Goal: Find specific page/section: Find specific page/section

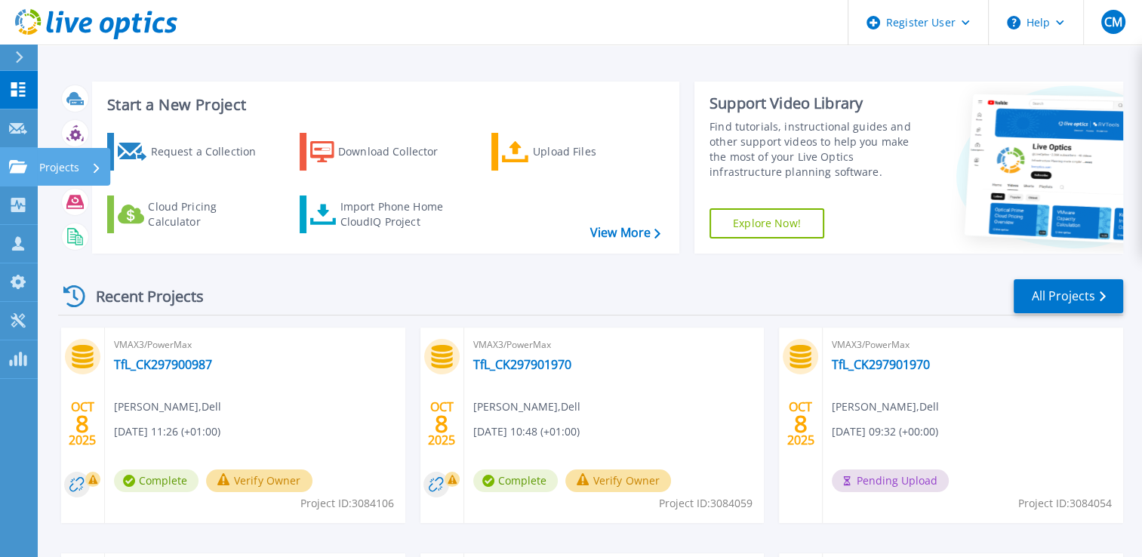
click at [15, 169] on icon at bounding box center [18, 166] width 18 height 13
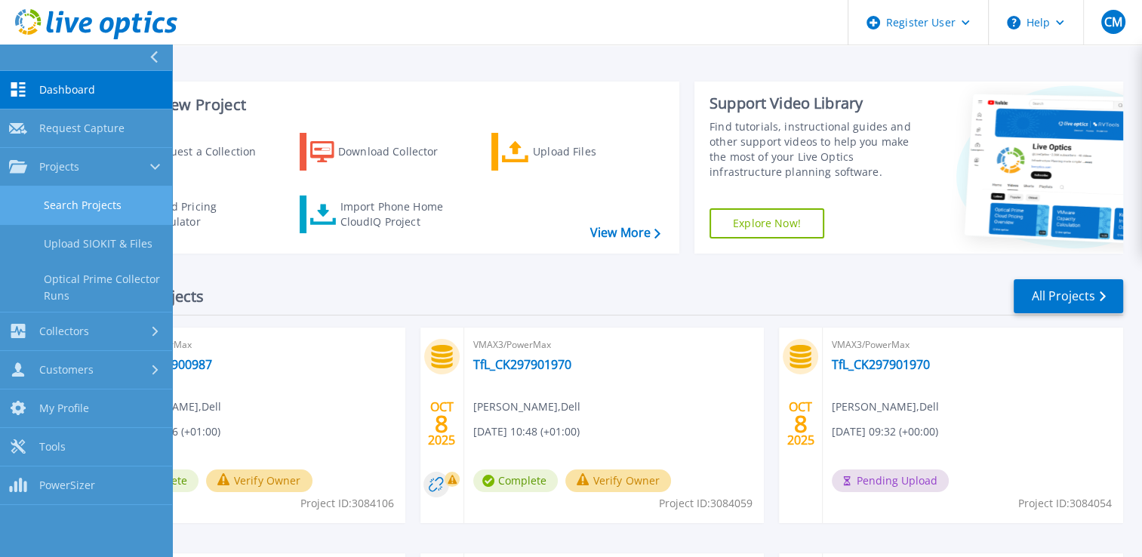
click at [114, 204] on link "Search Projects" at bounding box center [86, 205] width 172 height 38
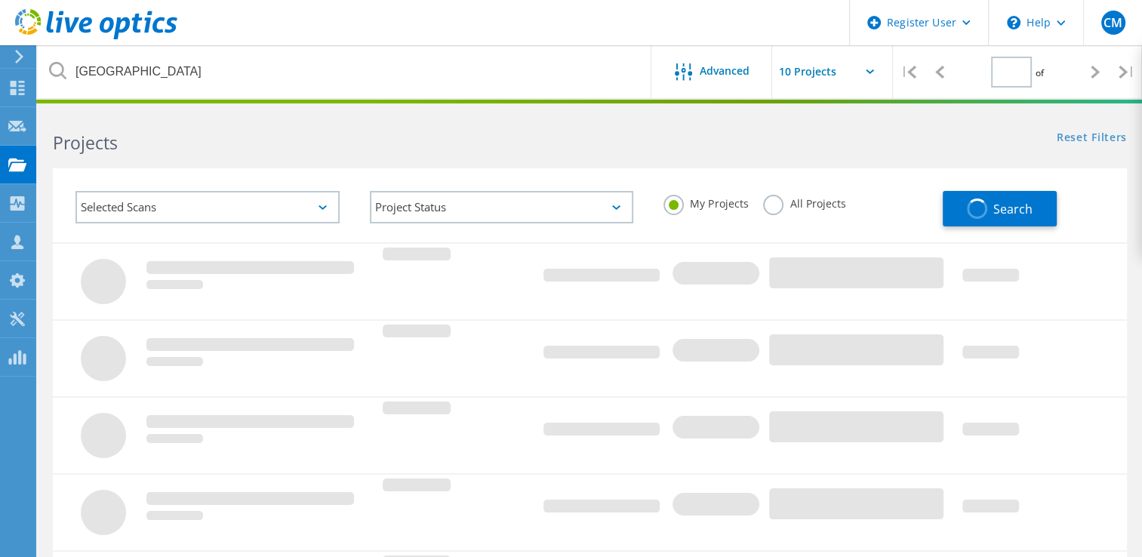
type input "1"
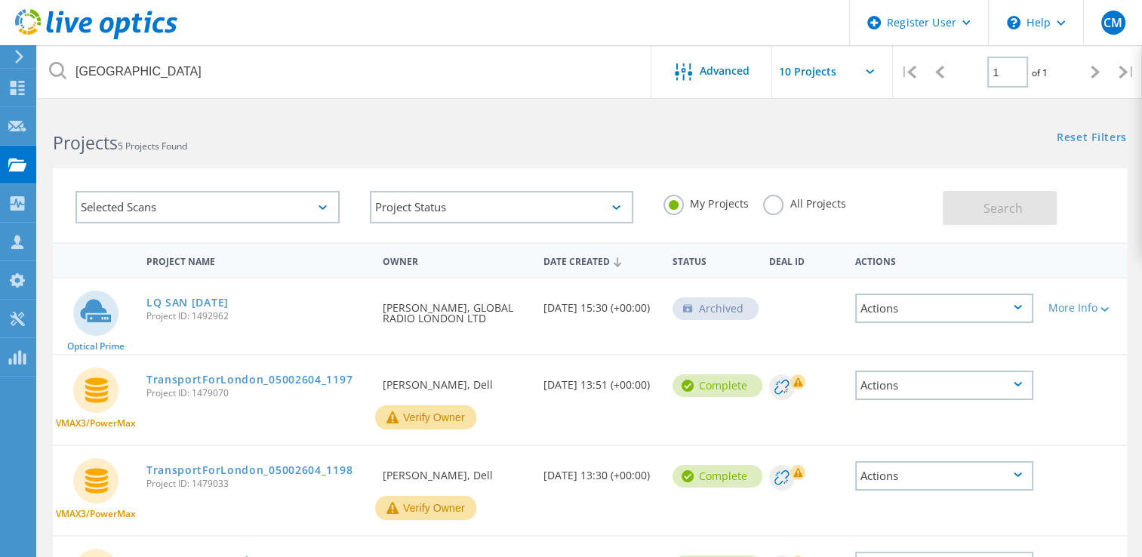
click at [323, 321] on div "LQ SAN Nov 21 Project ID: 1492962" at bounding box center [257, 306] width 236 height 57
click at [787, 204] on label "All Projects" at bounding box center [804, 202] width 82 height 14
click at [0, 0] on input "All Projects" at bounding box center [0, 0] width 0 height 0
click at [315, 211] on div "Selected Scans" at bounding box center [207, 207] width 264 height 32
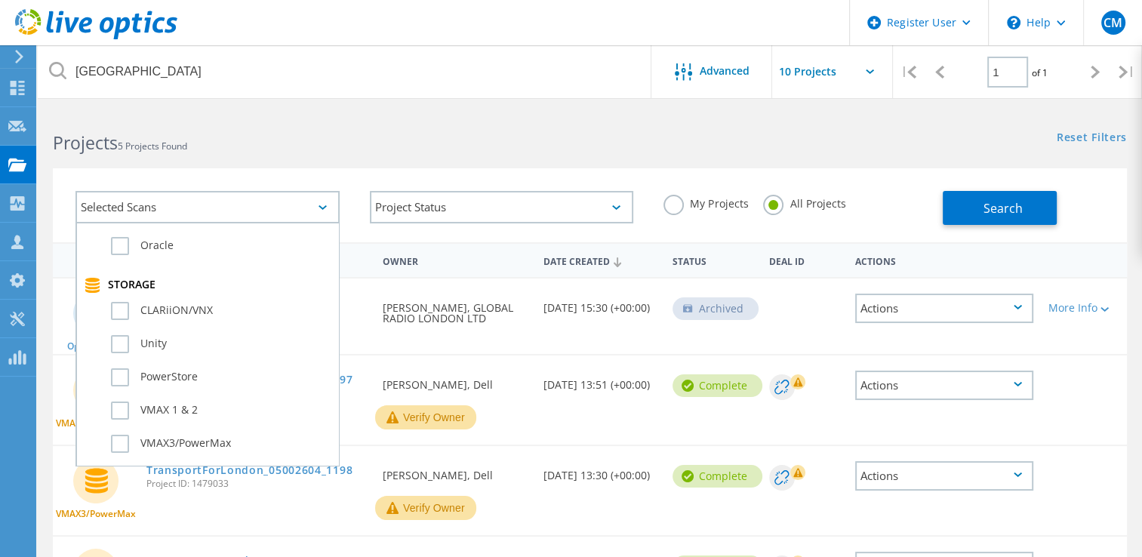
scroll to position [305, 0]
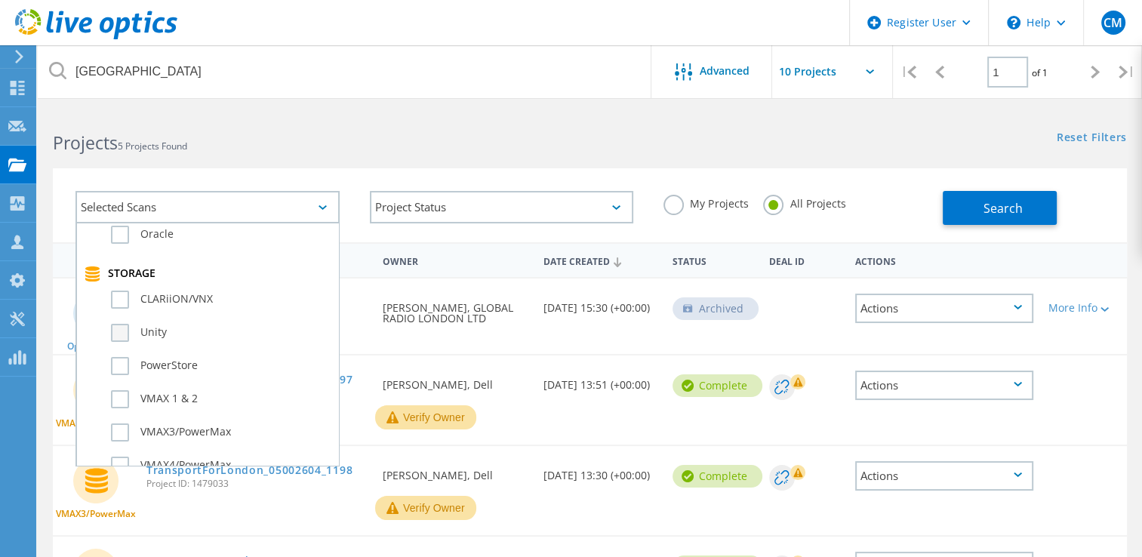
click at [123, 325] on label "Unity" at bounding box center [221, 333] width 220 height 18
click at [0, 0] on input "Unity" at bounding box center [0, 0] width 0 height 0
click at [1039, 202] on button "Search" at bounding box center [999, 208] width 114 height 34
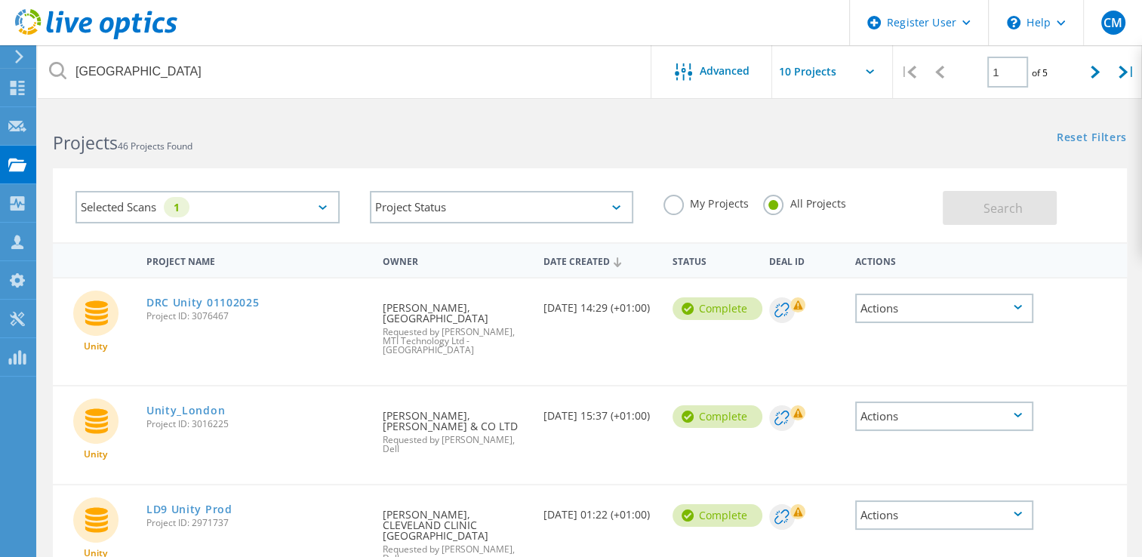
click at [679, 204] on label "My Projects" at bounding box center [705, 202] width 85 height 14
click at [0, 0] on input "My Projects" at bounding box center [0, 0] width 0 height 0
click at [1003, 222] on button "Search" at bounding box center [999, 208] width 114 height 34
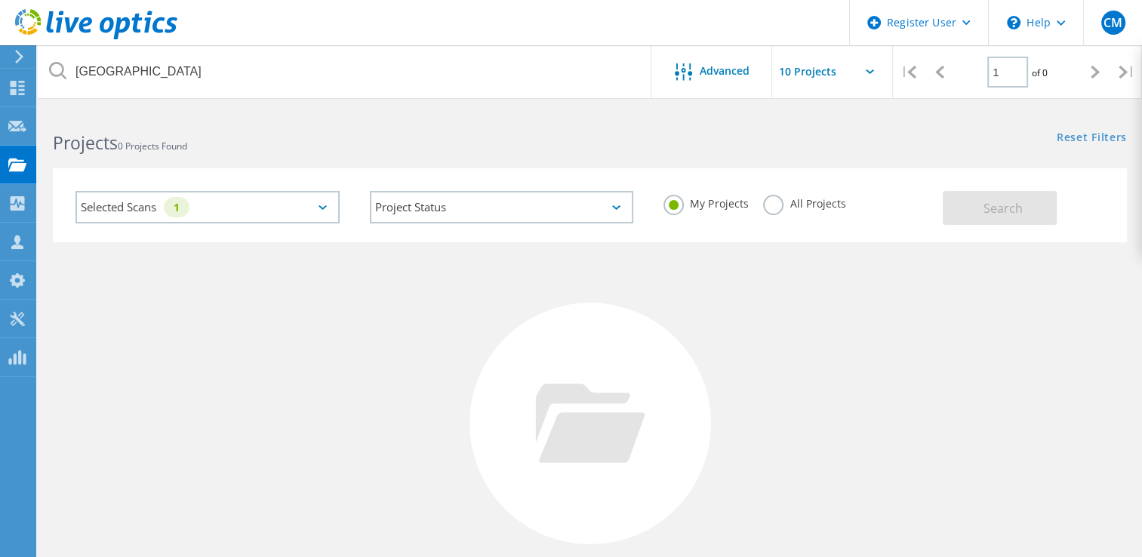
click at [321, 209] on icon at bounding box center [322, 207] width 8 height 5
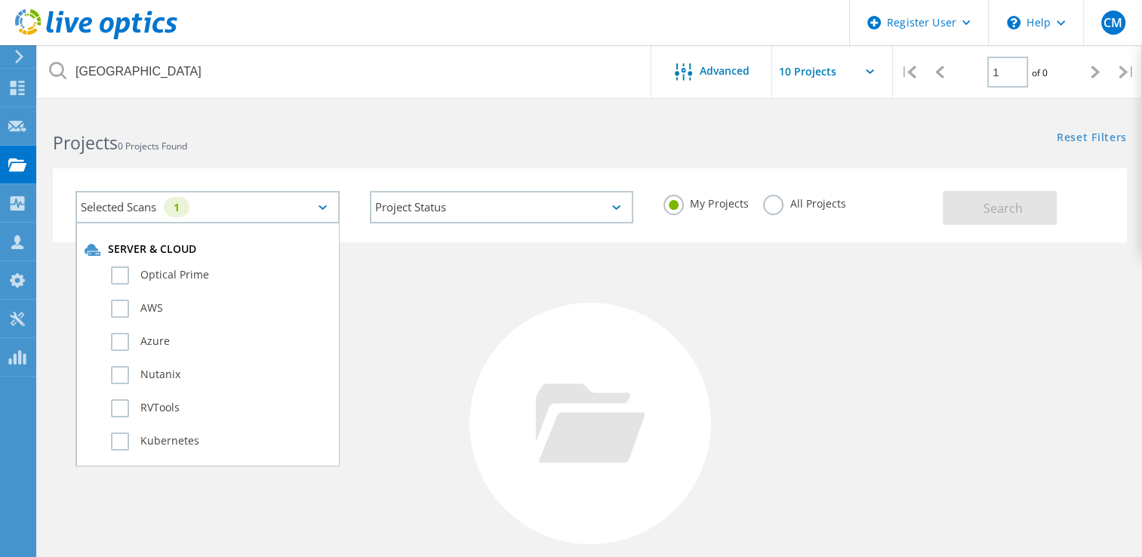
click at [871, 238] on div "Selected Scans 1 Server & Cloud Optical Prime AWS Azure Nutanix RVTools Kuberne…" at bounding box center [501, 209] width 882 height 66
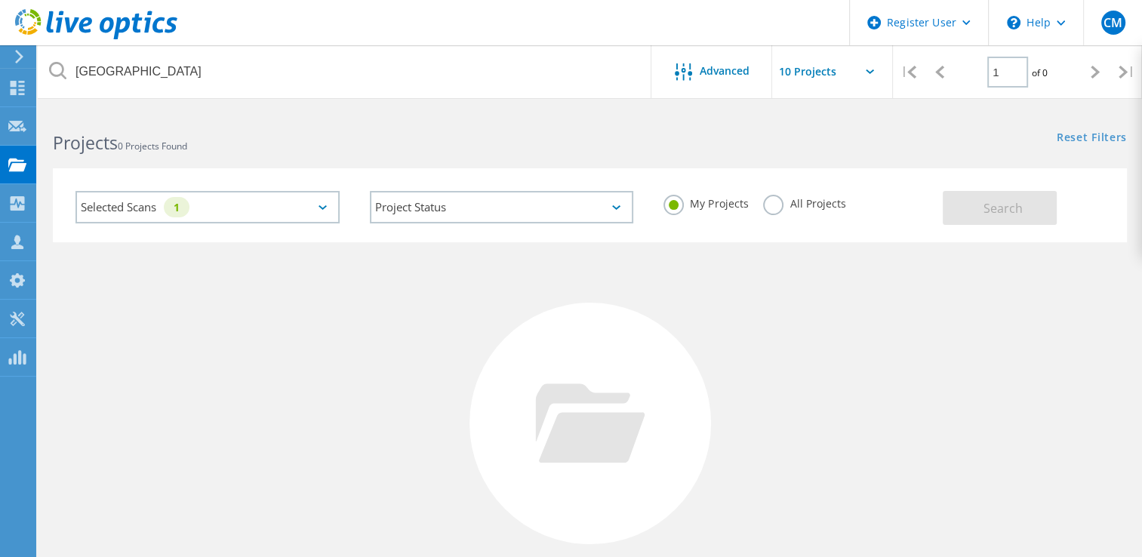
click at [775, 204] on label "All Projects" at bounding box center [804, 202] width 82 height 14
click at [0, 0] on input "All Projects" at bounding box center [0, 0] width 0 height 0
click at [670, 201] on label "My Projects" at bounding box center [705, 202] width 85 height 14
click at [0, 0] on input "My Projects" at bounding box center [0, 0] width 0 height 0
click at [251, 211] on div "Selected Scans 1" at bounding box center [207, 207] width 264 height 32
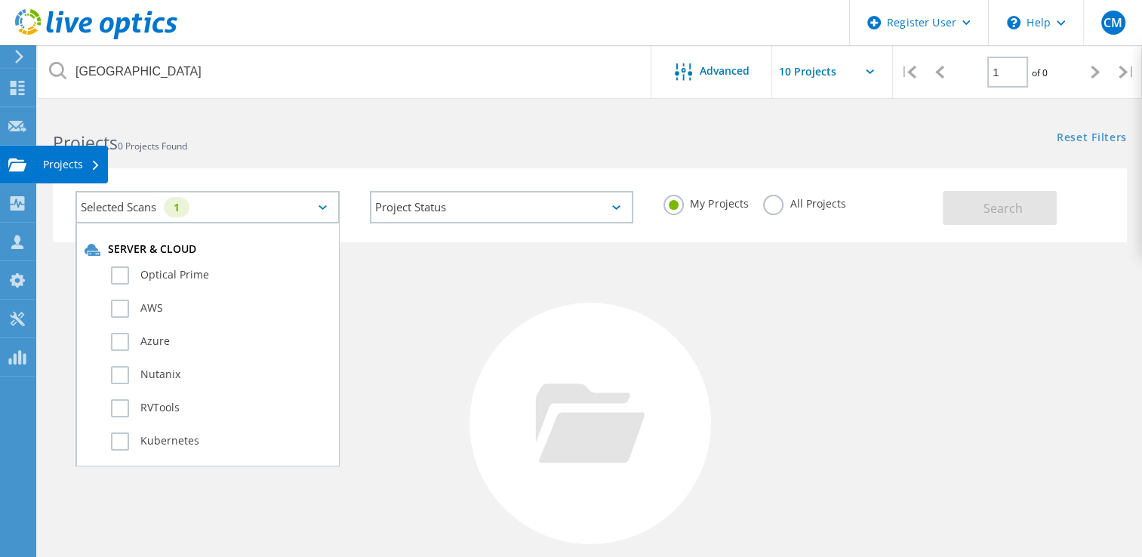
click at [66, 159] on div "Projects" at bounding box center [71, 164] width 57 height 11
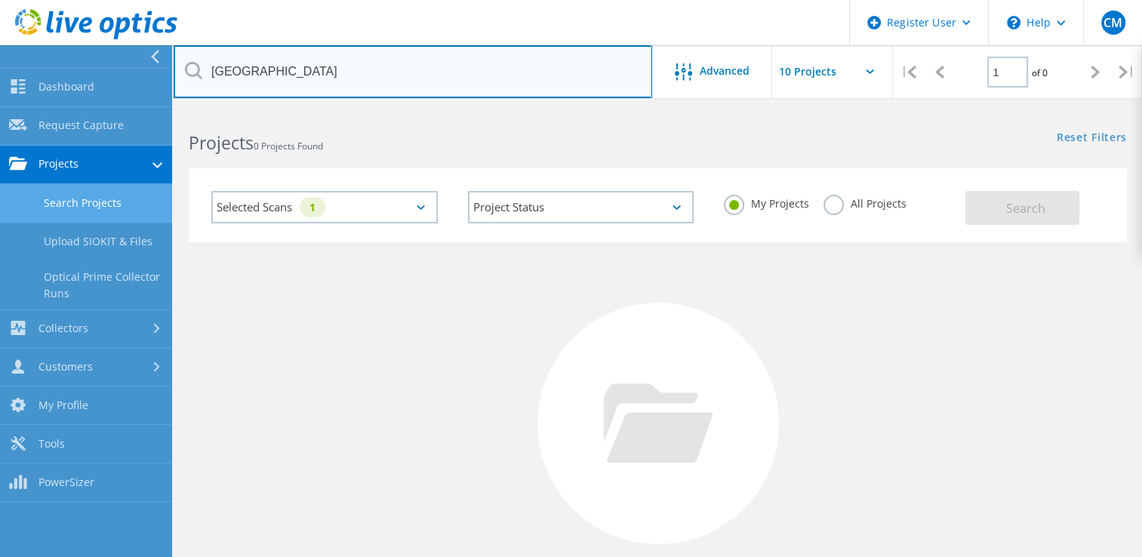
drag, startPoint x: 345, startPoint y: 80, endPoint x: 53, endPoint y: 38, distance: 295.0
click at [53, 109] on div "Register User \n Help Explore Helpful Articles Contact Support CM Dell User Cli…" at bounding box center [571, 401] width 1142 height 585
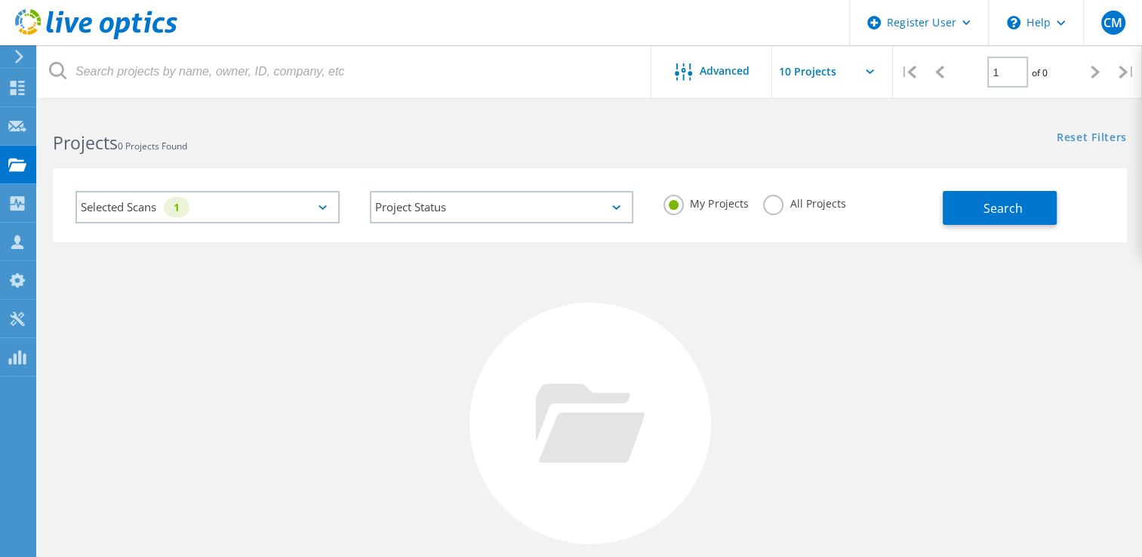
click at [327, 201] on div "Selected Scans 1" at bounding box center [207, 207] width 264 height 32
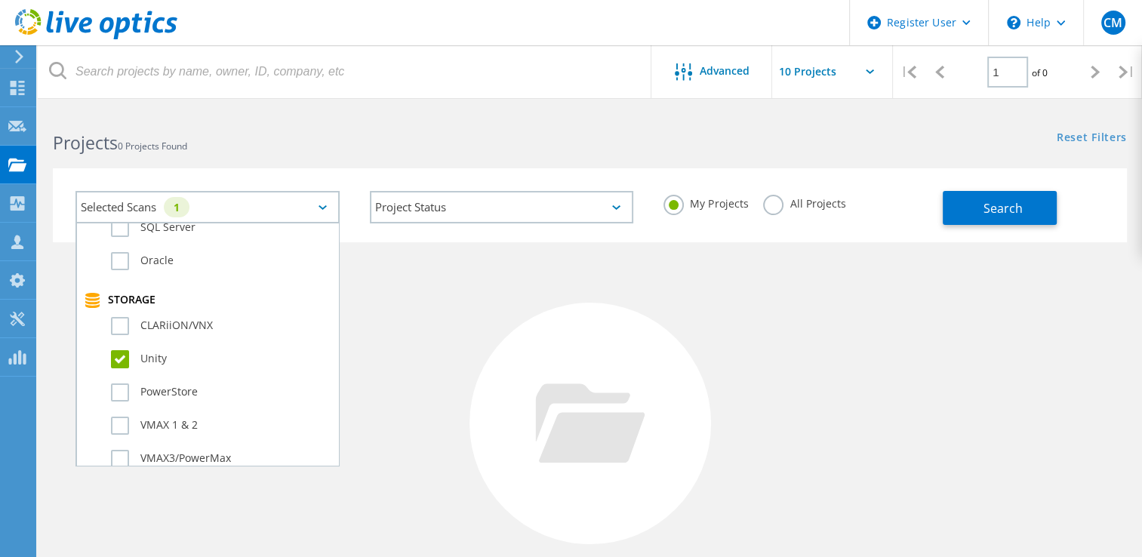
scroll to position [349, 0]
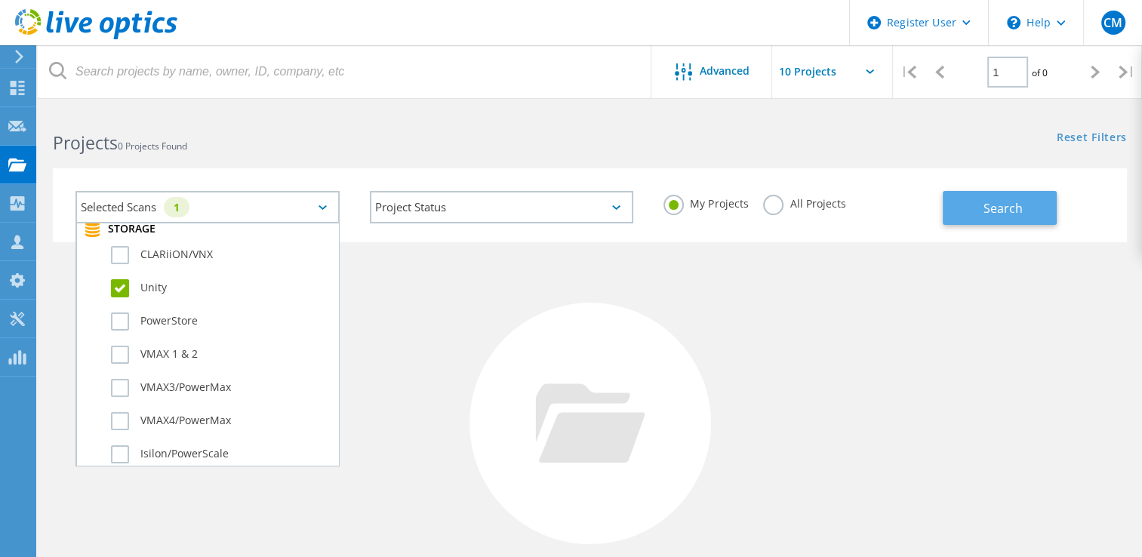
click at [1045, 204] on button "Search" at bounding box center [999, 208] width 114 height 34
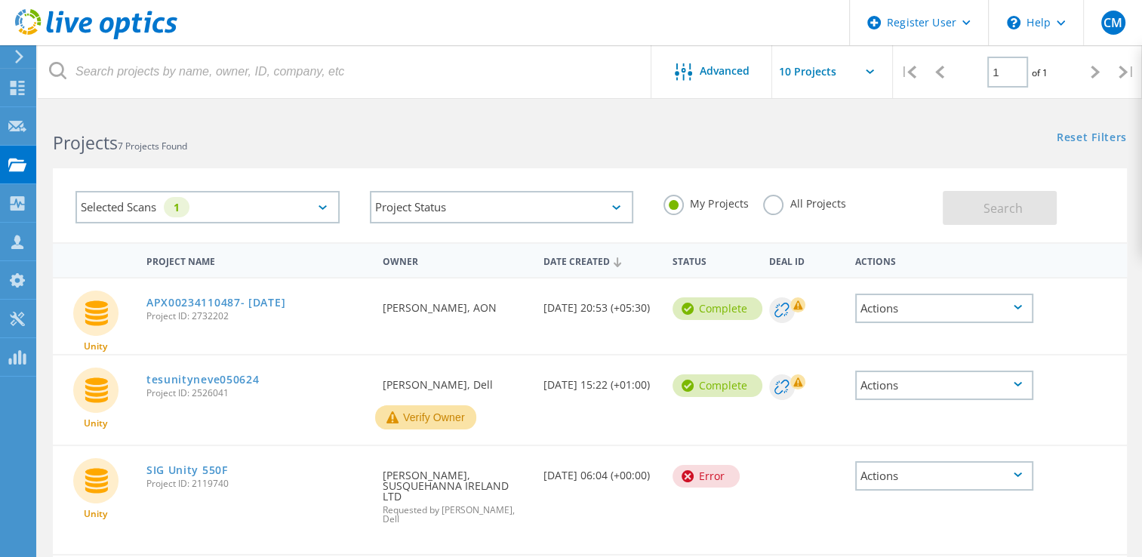
click at [504, 352] on div "Unity APX00234110487- Nov 19 2024 Project ID: 2732202 Requested By Venugopal Pu…" at bounding box center [590, 315] width 1074 height 75
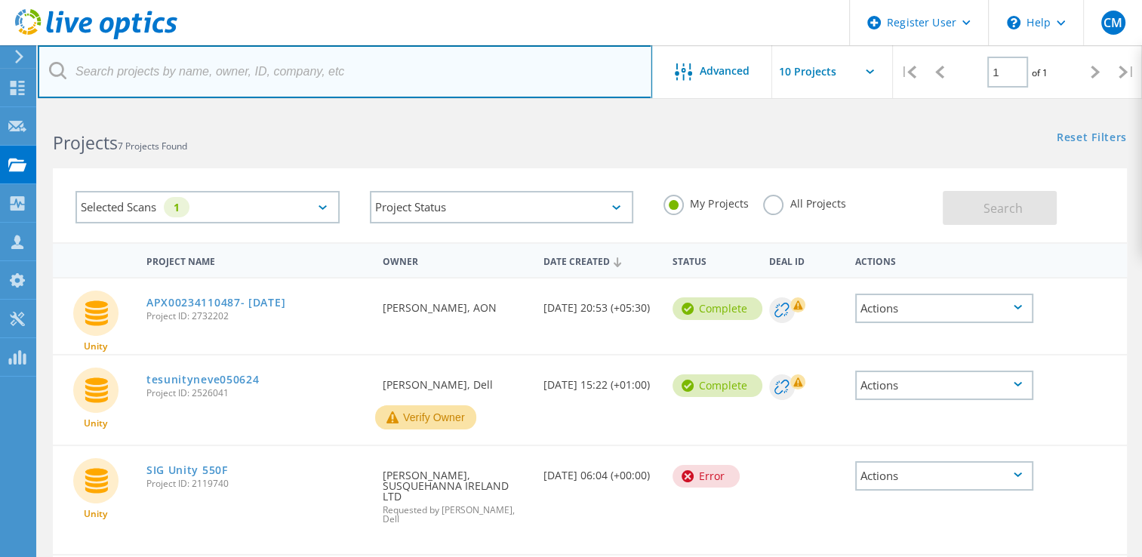
click at [321, 80] on input "text" at bounding box center [345, 71] width 614 height 53
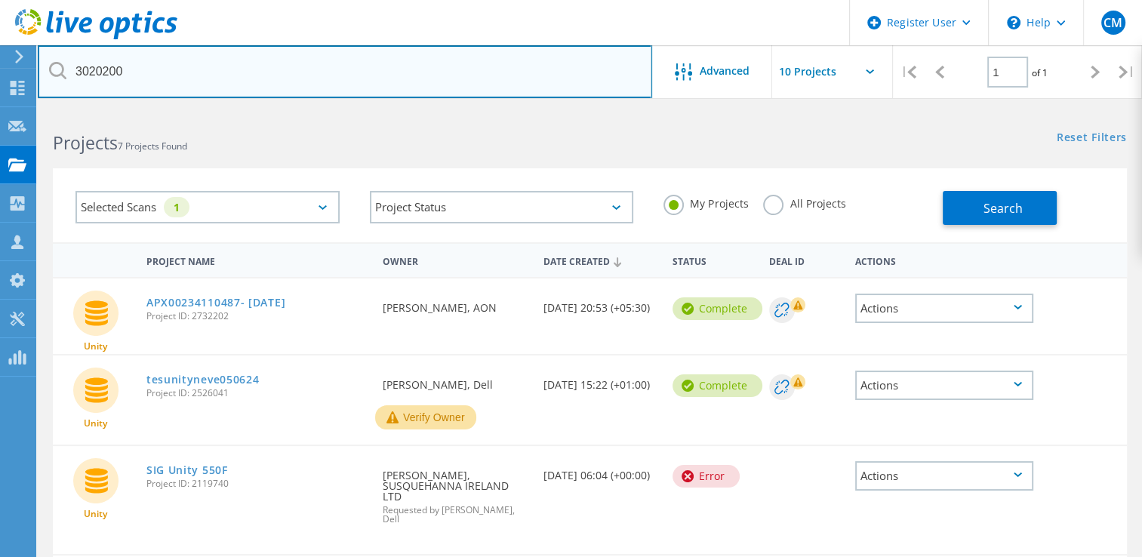
type input "3020200"
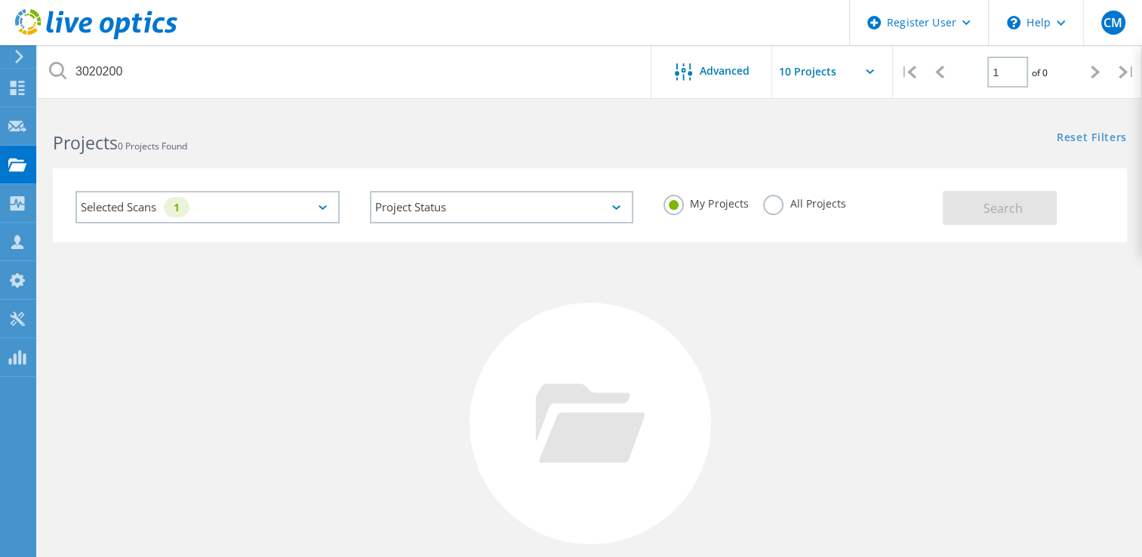
click at [790, 213] on div "All Projects" at bounding box center [804, 206] width 82 height 22
click at [781, 207] on label "All Projects" at bounding box center [804, 202] width 82 height 14
click at [0, 0] on input "All Projects" at bounding box center [0, 0] width 0 height 0
click at [997, 222] on button "Search" at bounding box center [999, 208] width 114 height 34
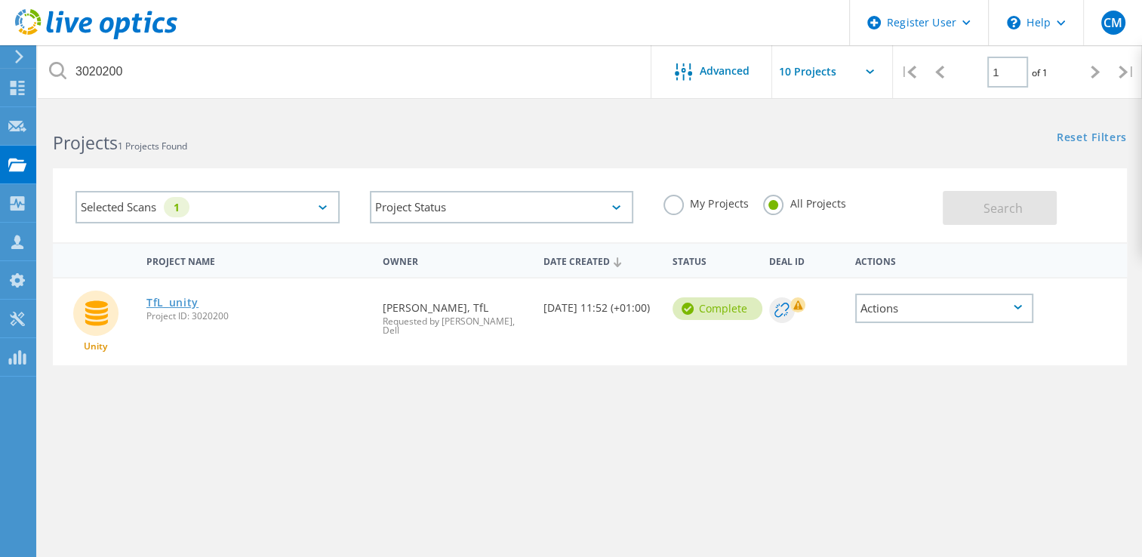
click at [184, 300] on link "TfL_unity" at bounding box center [172, 302] width 52 height 11
